Goal: Transaction & Acquisition: Purchase product/service

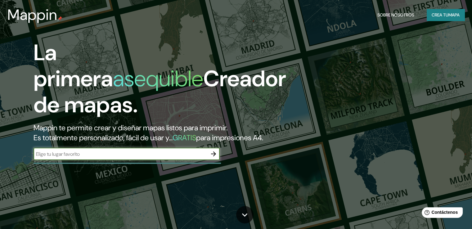
click at [441, 19] on button "Crea tu mapa" at bounding box center [445, 15] width 38 height 12
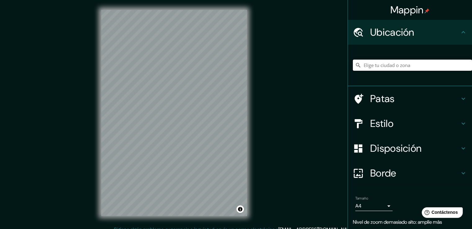
click at [409, 65] on input "Elige tu ciudad o zona" at bounding box center [411, 65] width 119 height 11
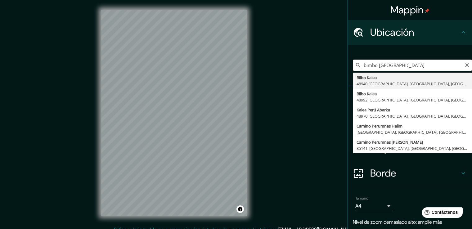
scroll to position [21, 0]
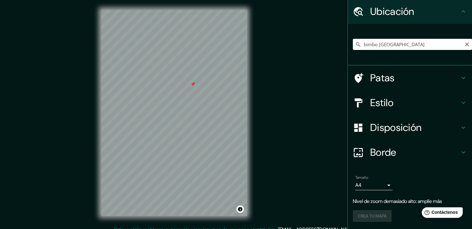
click at [410, 41] on input "bimbo [GEOGRAPHIC_DATA]" at bounding box center [411, 44] width 119 height 11
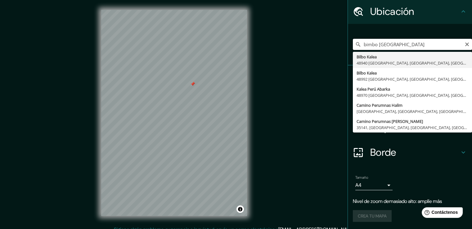
drag, startPoint x: 370, startPoint y: 47, endPoint x: 340, endPoint y: 49, distance: 29.8
click at [340, 49] on div "Mappin Ubicación bimbo [GEOGRAPHIC_DATA] [GEOGRAPHIC_DATA] [GEOGRAPHIC_DATA], […" at bounding box center [236, 118] width 472 height 236
drag, startPoint x: 374, startPoint y: 42, endPoint x: 328, endPoint y: 47, distance: 45.9
click at [330, 45] on div "Mappin Ubicación bimbo [GEOGRAPHIC_DATA] [GEOGRAPHIC_DATA] [GEOGRAPHIC_DATA], […" at bounding box center [236, 118] width 472 height 236
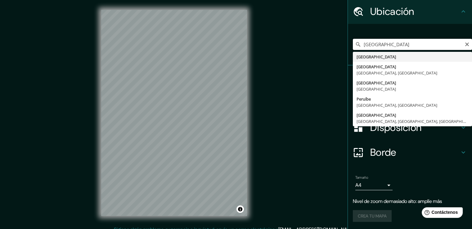
drag, startPoint x: 402, startPoint y: 46, endPoint x: 399, endPoint y: 43, distance: 3.9
click at [401, 45] on input "[GEOGRAPHIC_DATA]" at bounding box center [411, 44] width 119 height 11
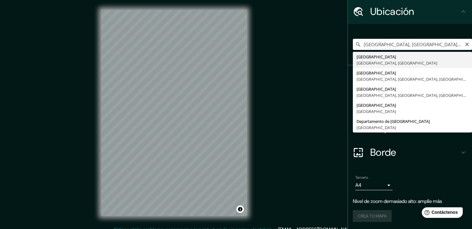
scroll to position [8, 0]
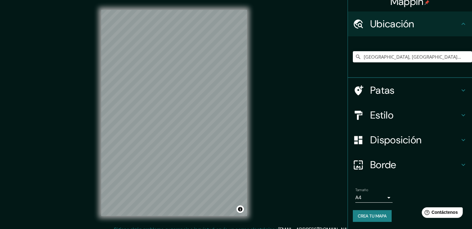
click at [256, 153] on div "© Mapbox © OpenStreetMap Improve this map" at bounding box center [174, 113] width 166 height 226
click at [402, 54] on input "[GEOGRAPHIC_DATA], [GEOGRAPHIC_DATA], [GEOGRAPHIC_DATA]" at bounding box center [411, 56] width 119 height 11
click at [437, 56] on input "[GEOGRAPHIC_DATA], [GEOGRAPHIC_DATA], [GEOGRAPHIC_DATA]" at bounding box center [411, 56] width 119 height 11
click at [413, 57] on input "[GEOGRAPHIC_DATA], [GEOGRAPHIC_DATA], [GEOGRAPHIC_DATA]" at bounding box center [411, 56] width 119 height 11
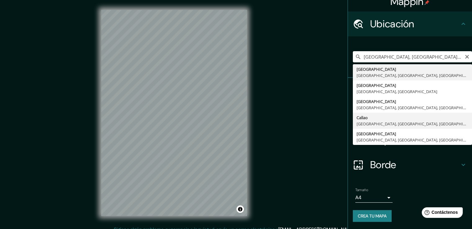
type input "[GEOGRAPHIC_DATA], [GEOGRAPHIC_DATA], [GEOGRAPHIC_DATA], [GEOGRAPHIC_DATA]"
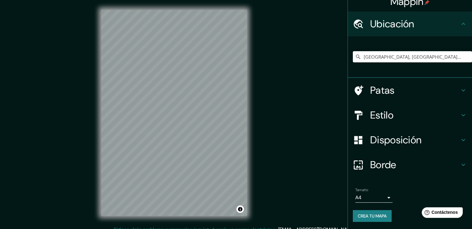
click at [383, 113] on font "Estilo" at bounding box center [381, 114] width 23 height 13
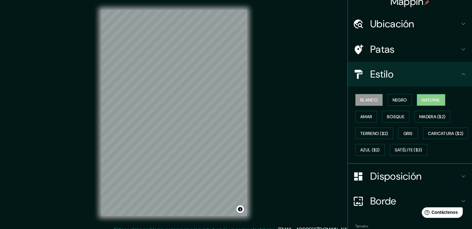
click at [430, 100] on font "Natural" at bounding box center [430, 100] width 19 height 6
click at [366, 132] on font "Terreno ($2)" at bounding box center [374, 134] width 28 height 6
click at [431, 100] on font "Natural" at bounding box center [430, 100] width 19 height 6
click at [427, 136] on font "Caricatura ($2)" at bounding box center [445, 134] width 36 height 6
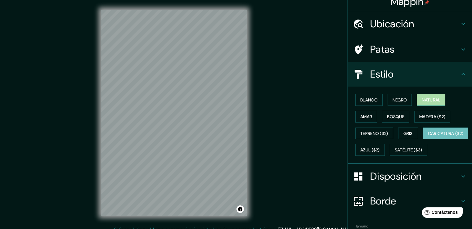
click at [423, 100] on font "Natural" at bounding box center [430, 100] width 19 height 6
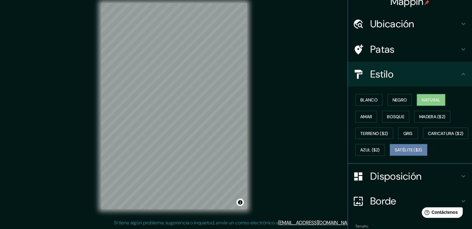
click at [394, 154] on font "Satélite ($3)" at bounding box center [408, 150] width 28 height 8
click at [414, 24] on h4 "Ubicación" at bounding box center [414, 24] width 89 height 12
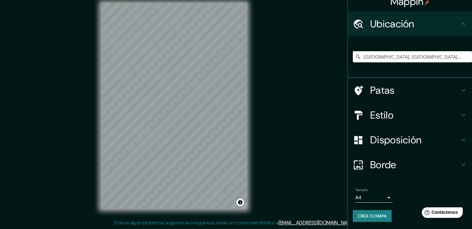
click at [414, 24] on h4 "Ubicación" at bounding box center [414, 24] width 89 height 12
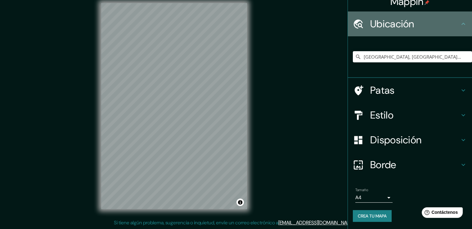
click at [459, 26] on icon at bounding box center [462, 23] width 7 height 7
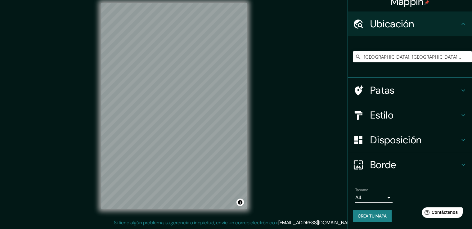
click at [459, 92] on icon at bounding box center [462, 89] width 7 height 7
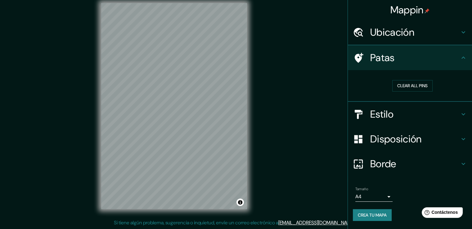
scroll to position [0, 0]
click at [464, 57] on icon at bounding box center [462, 57] width 7 height 7
click at [272, 193] on div "Mappin Ubicación Callao, [GEOGRAPHIC_DATA], [GEOGRAPHIC_DATA], [GEOGRAPHIC_DATA…" at bounding box center [236, 111] width 472 height 236
click at [247, 83] on div "© Mapbox © OpenStreetMap Improve this map © Maxar" at bounding box center [174, 106] width 166 height 226
click at [210, 211] on div "© Mapbox © OpenStreetMap Improve this map © Maxar" at bounding box center [174, 106] width 166 height 226
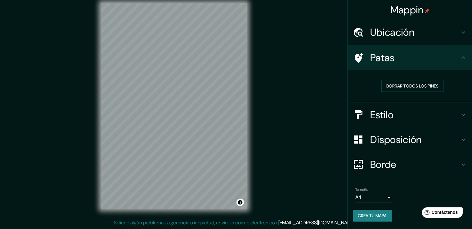
click at [99, 107] on div "© Mapbox © OpenStreetMap Improve this map © Maxar" at bounding box center [174, 106] width 166 height 226
click at [44, 145] on div "Mappin Ubicación Callao, [GEOGRAPHIC_DATA], [GEOGRAPHIC_DATA], [GEOGRAPHIC_DATA…" at bounding box center [236, 111] width 472 height 236
click at [284, 151] on div "Mappin Ubicación Callao, [GEOGRAPHIC_DATA], [GEOGRAPHIC_DATA], [GEOGRAPHIC_DATA…" at bounding box center [236, 111] width 472 height 236
click at [405, 162] on h4 "Borde" at bounding box center [414, 164] width 89 height 12
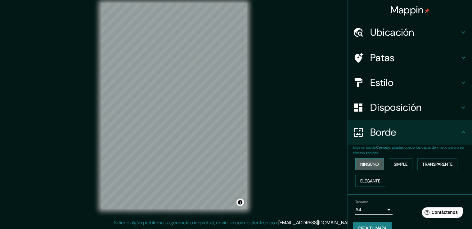
click at [364, 166] on font "Ninguno" at bounding box center [369, 164] width 19 height 8
click at [394, 163] on font "Simple" at bounding box center [400, 164] width 14 height 6
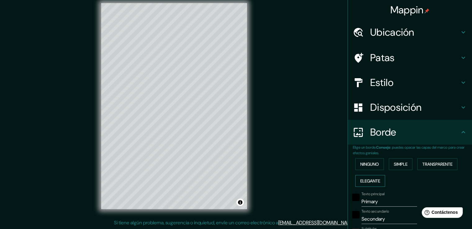
click at [367, 183] on font "Elegante" at bounding box center [370, 181] width 20 height 8
click at [370, 170] on div "Ninguno Simple Transparente Elegante" at bounding box center [411, 172] width 119 height 33
click at [370, 166] on font "Ninguno" at bounding box center [369, 164] width 19 height 8
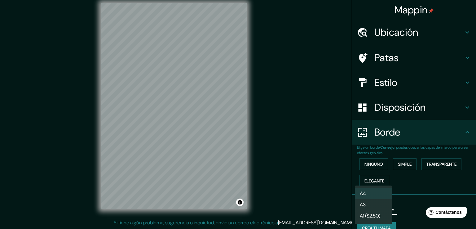
click at [386, 212] on body "Mappin Ubicación Callao, [GEOGRAPHIC_DATA], [GEOGRAPHIC_DATA], [GEOGRAPHIC_DATA…" at bounding box center [238, 107] width 476 height 229
click at [386, 195] on li "A4" at bounding box center [373, 193] width 37 height 11
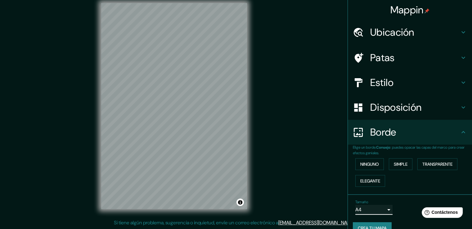
scroll to position [11, 0]
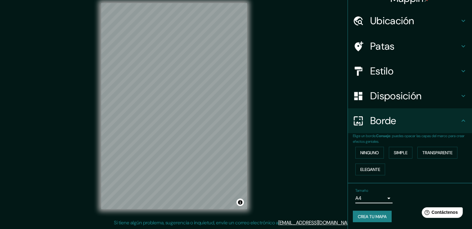
click at [413, 76] on h4 "Estilo" at bounding box center [414, 71] width 89 height 12
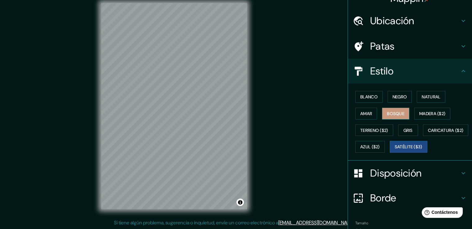
click at [396, 116] on font "Bosque" at bounding box center [395, 113] width 17 height 8
click at [368, 130] on font "Terreno ($2)" at bounding box center [374, 130] width 28 height 6
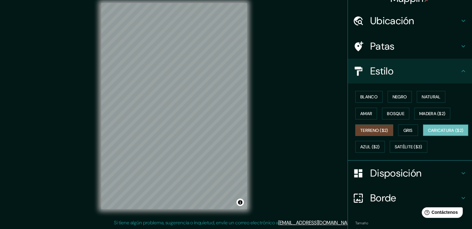
click at [427, 133] on font "Caricatura ($2)" at bounding box center [445, 130] width 36 height 6
click at [430, 113] on font "Madera ($2)" at bounding box center [432, 114] width 26 height 6
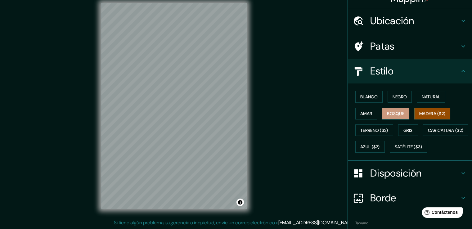
click at [398, 112] on font "Bosque" at bounding box center [395, 114] width 17 height 6
click at [363, 114] on font "Amar" at bounding box center [366, 114] width 12 height 6
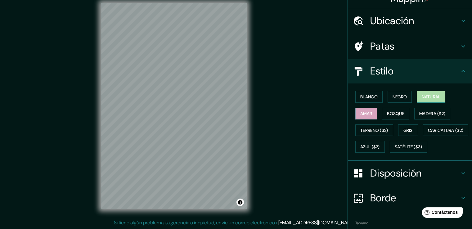
click at [432, 96] on font "Natural" at bounding box center [430, 97] width 19 height 6
click at [398, 97] on font "Negro" at bounding box center [399, 97] width 15 height 6
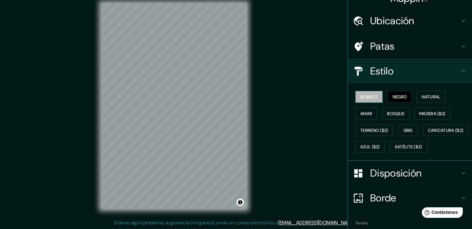
click at [367, 94] on font "Blanco" at bounding box center [368, 97] width 17 height 6
click at [392, 93] on font "Negro" at bounding box center [399, 97] width 15 height 8
click at [378, 131] on font "Terreno ($2)" at bounding box center [374, 130] width 28 height 6
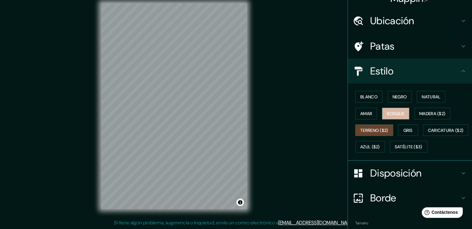
click at [393, 112] on font "Bosque" at bounding box center [395, 114] width 17 height 6
click at [406, 127] on font "Gris" at bounding box center [407, 130] width 9 height 6
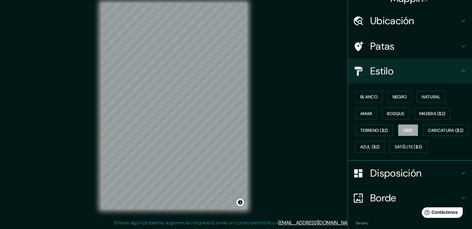
click at [355, 104] on div "Blanco Negro Natural Amar Bosque Madera ($2) Terreno ($2) Gris Caricatura ($2) …" at bounding box center [411, 121] width 119 height 67
click at [355, 114] on button "Amar" at bounding box center [366, 114] width 22 height 12
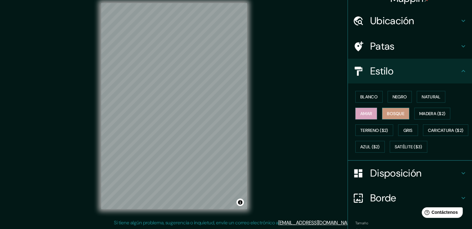
click at [387, 109] on font "Bosque" at bounding box center [395, 113] width 17 height 8
click at [409, 132] on font "Gris" at bounding box center [407, 130] width 9 height 6
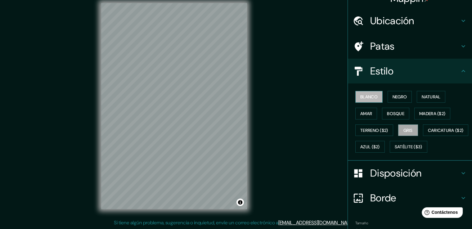
click at [364, 93] on font "Blanco" at bounding box center [368, 97] width 17 height 8
click at [392, 96] on font "Negro" at bounding box center [399, 97] width 15 height 6
click at [399, 95] on font "Negro" at bounding box center [399, 97] width 15 height 6
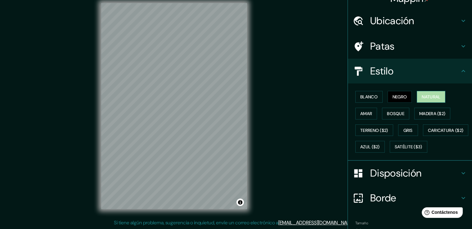
click at [428, 96] on font "Natural" at bounding box center [430, 97] width 19 height 6
click at [409, 179] on font "Disposición" at bounding box center [395, 172] width 51 height 13
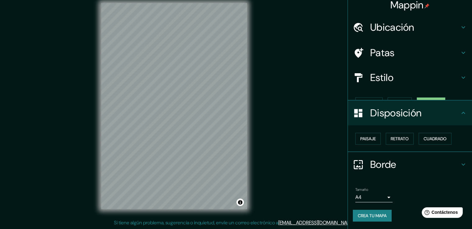
scroll to position [0, 0]
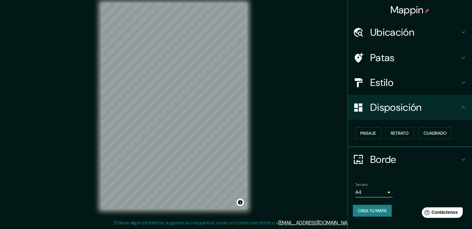
click at [409, 53] on h4 "Patas" at bounding box center [414, 57] width 89 height 12
